Goal: Task Accomplishment & Management: Use online tool/utility

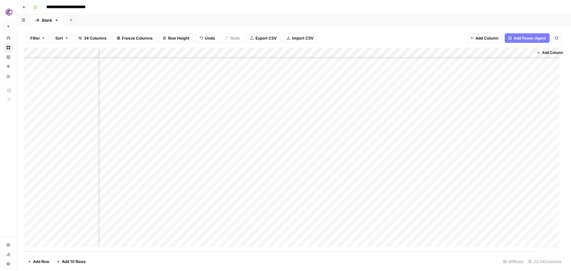
scroll to position [476, 880]
click at [450, 101] on div "Add Column" at bounding box center [294, 150] width 540 height 204
click at [529, 101] on div "Add Column" at bounding box center [294, 150] width 540 height 204
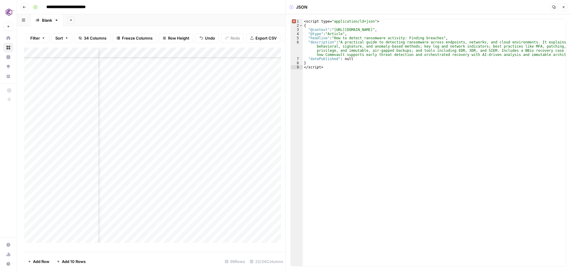
click at [554, 8] on icon "button" at bounding box center [554, 7] width 3 height 3
click at [564, 6] on icon "button" at bounding box center [564, 7] width 4 height 4
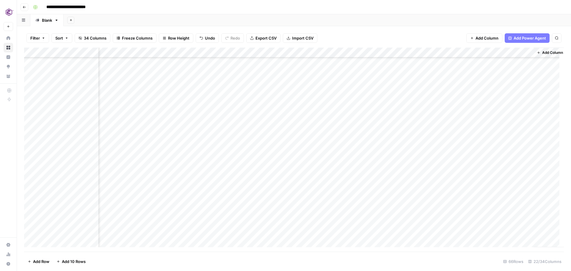
click at [447, 131] on div "Add Column" at bounding box center [294, 150] width 540 height 204
click at [528, 131] on div "Add Column" at bounding box center [294, 150] width 540 height 204
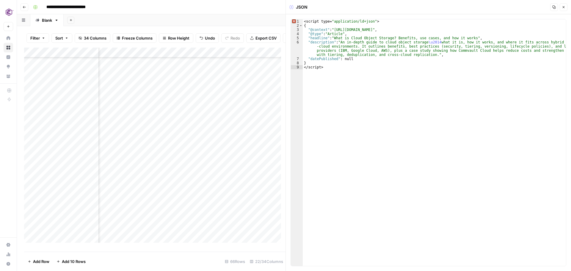
click at [552, 6] on button "Copy" at bounding box center [554, 7] width 8 height 8
